Goal: Task Accomplishment & Management: Use online tool/utility

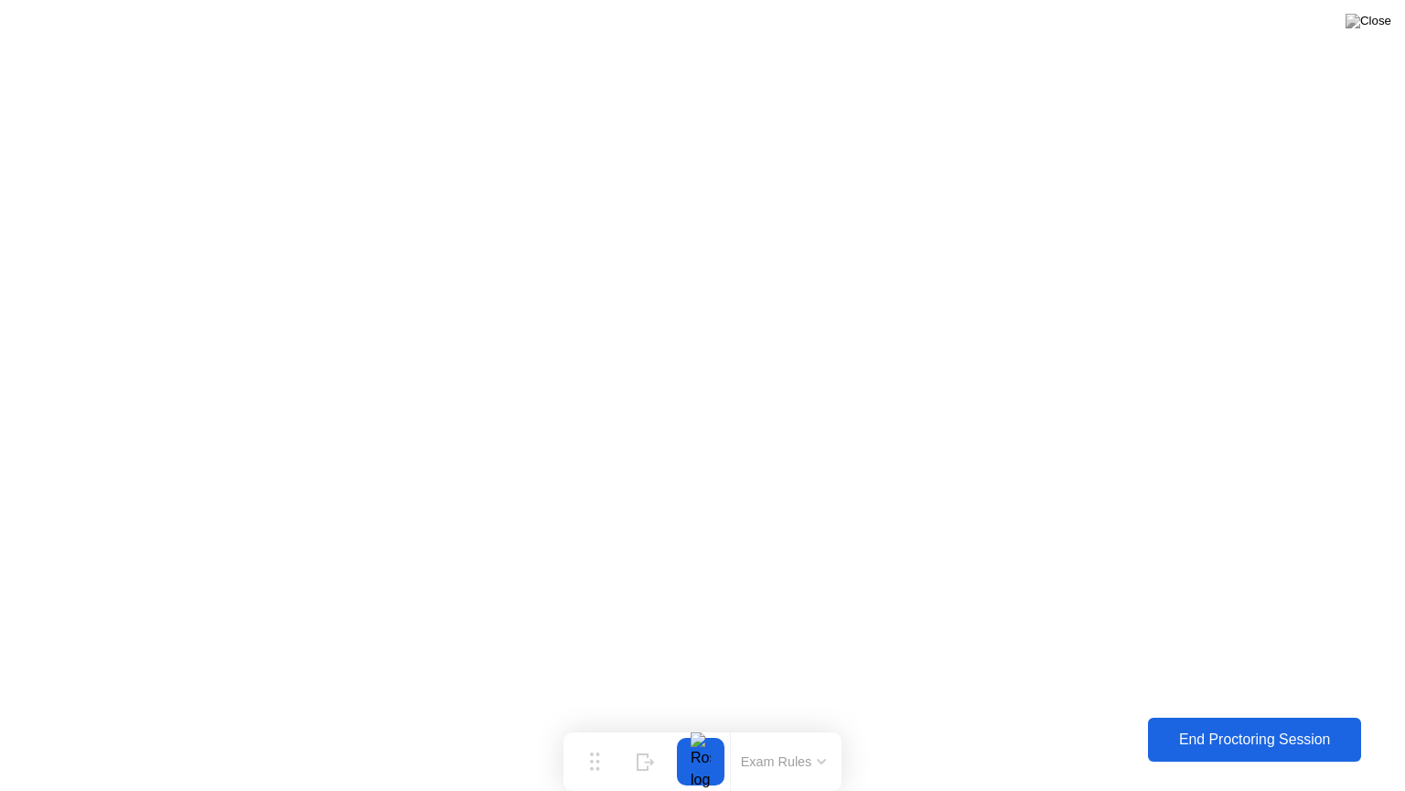
click at [1248, 741] on div "End Proctoring Session" at bounding box center [1254, 739] width 203 height 16
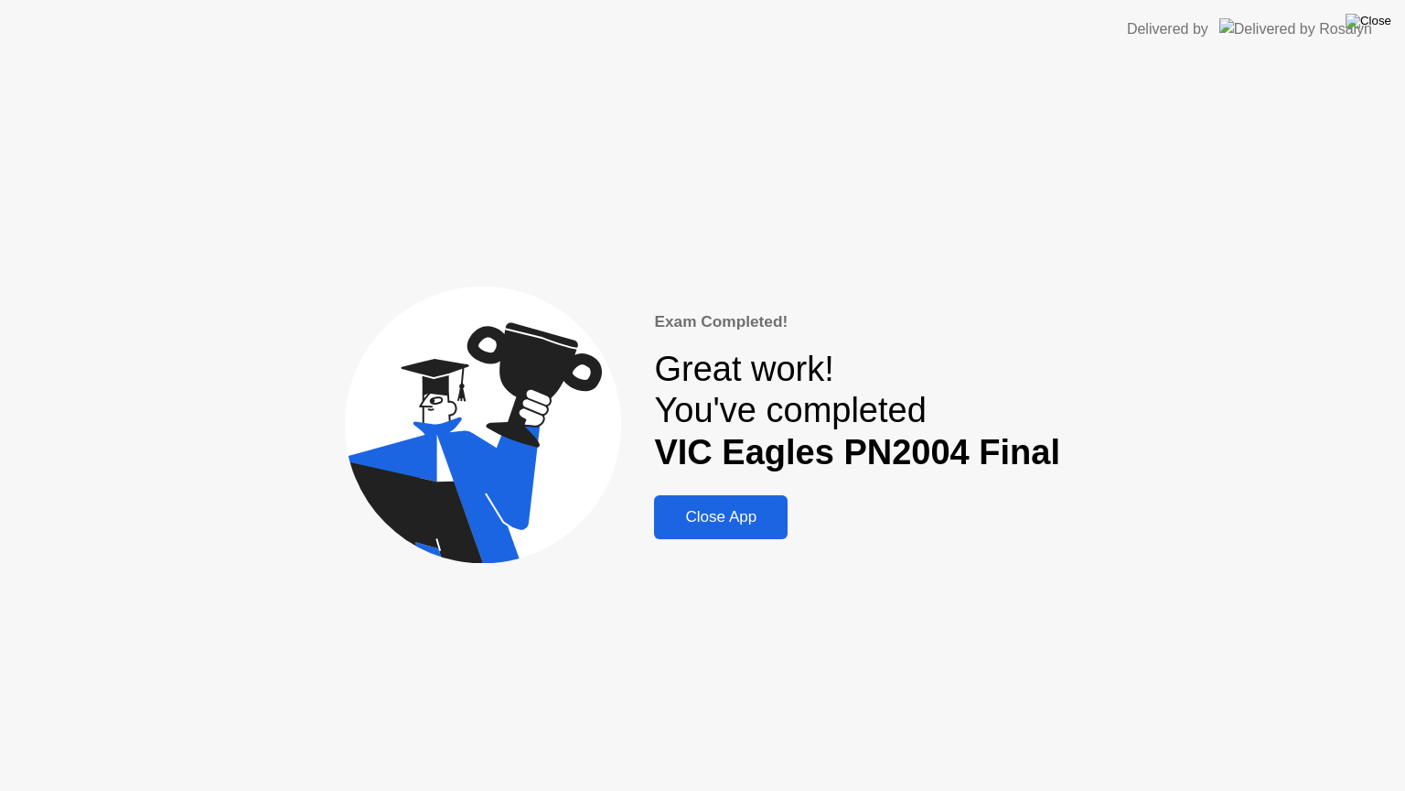
click at [1378, 21] on img at bounding box center [1369, 21] width 46 height 15
